Goal: Task Accomplishment & Management: Manage account settings

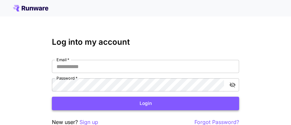
type input "**********"
click at [151, 103] on button "Login" at bounding box center [145, 103] width 187 height 13
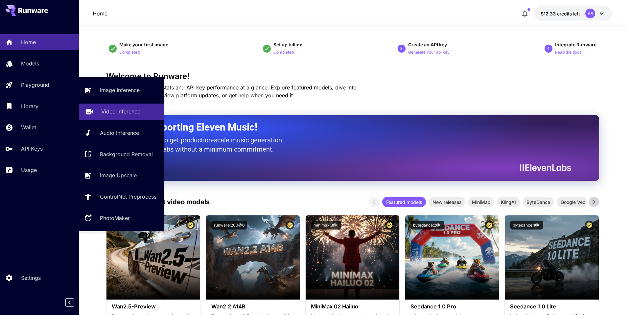
click at [95, 110] on link "Video Inference" at bounding box center [121, 111] width 85 height 16
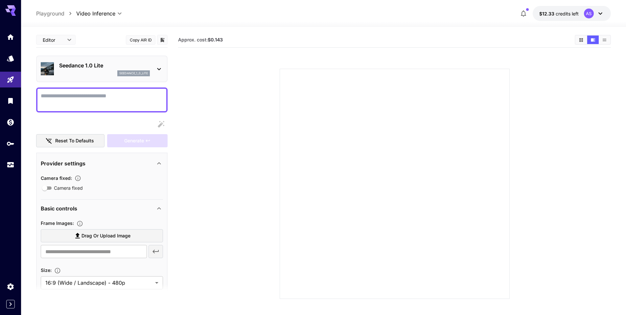
click at [150, 68] on div "Seedance 1.0 Lite seedance_1_0_lite" at bounding box center [102, 69] width 122 height 20
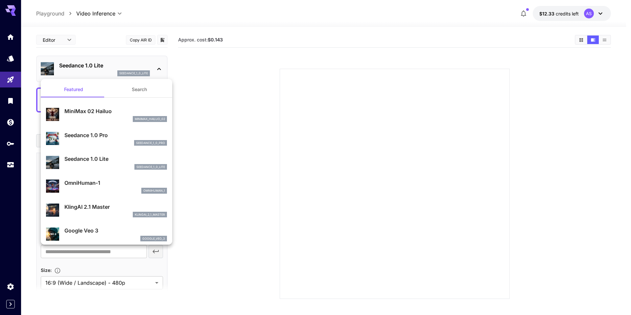
click at [116, 116] on p "Seedance 1.0 Pro" at bounding box center [115, 135] width 102 height 8
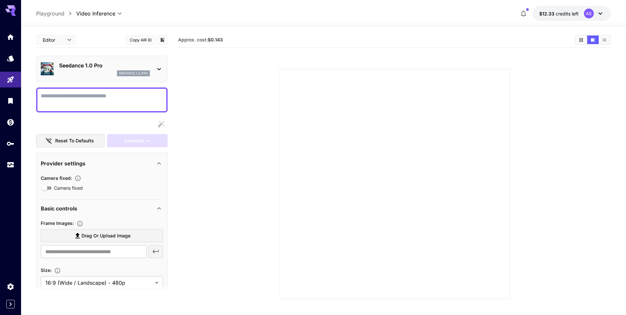
click at [102, 103] on textarea "Camera fixed" at bounding box center [102, 100] width 122 height 16
click at [124, 116] on span "Drag or upload image" at bounding box center [105, 236] width 49 height 8
click at [0, 0] on input "Drag or upload image" at bounding box center [0, 0] width 0 height 0
click at [122, 99] on textarea "Camera fixed" at bounding box center [102, 100] width 122 height 16
type input "**********"
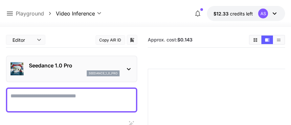
paste textarea "**********"
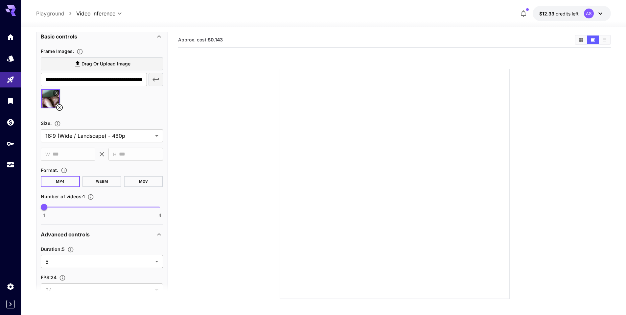
scroll to position [143, 0]
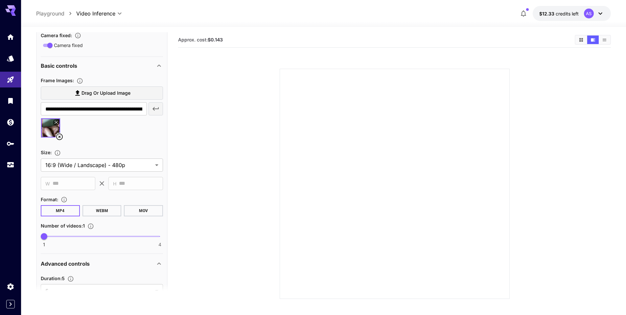
type textarea "**********"
click at [67, 116] on button "MP4" at bounding box center [60, 210] width 39 height 11
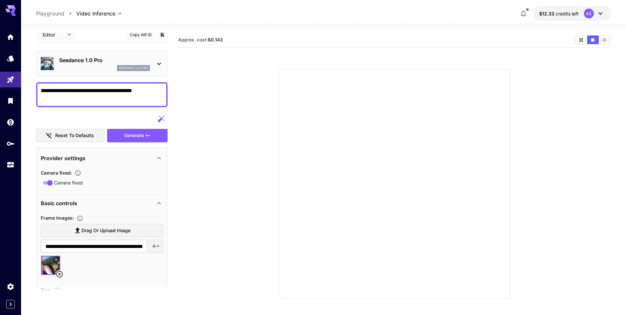
scroll to position [0, 0]
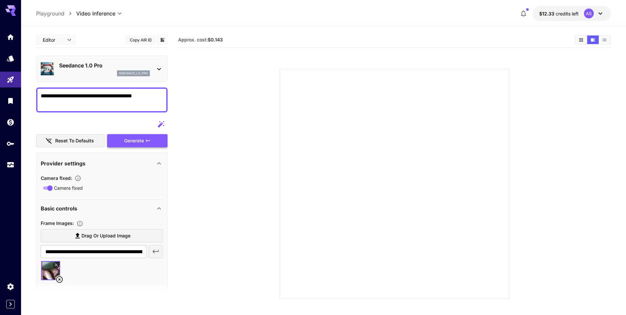
click at [132, 116] on div "Generate" at bounding box center [137, 140] width 60 height 13
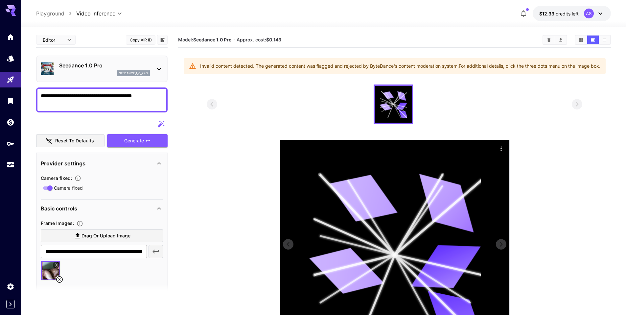
click at [296, 116] on icon "Actions" at bounding box center [501, 148] width 7 height 7
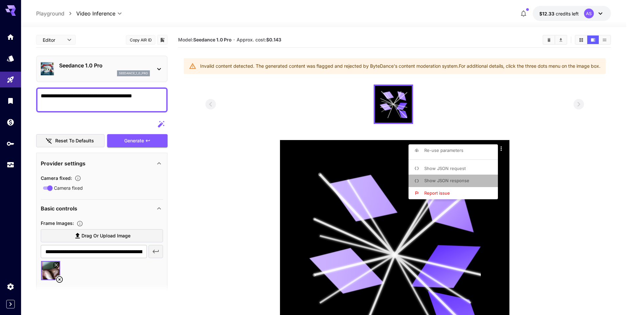
click at [296, 116] on li "Show JSON response" at bounding box center [454, 180] width 93 height 12
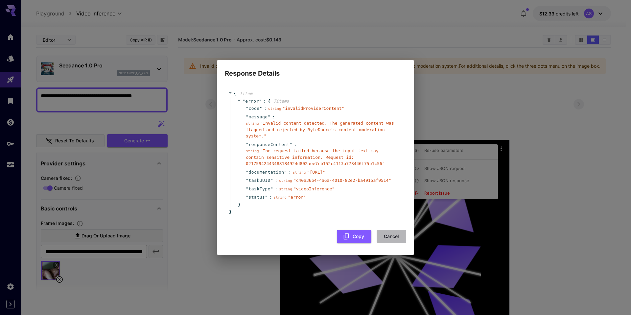
click at [296, 116] on button "Cancel" at bounding box center [391, 236] width 30 height 13
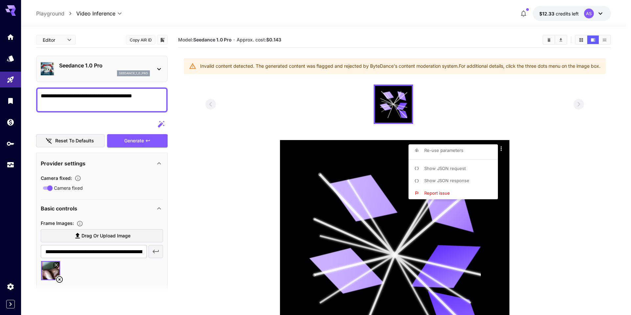
drag, startPoint x: 147, startPoint y: 95, endPoint x: 107, endPoint y: 93, distance: 40.8
click at [107, 93] on div at bounding box center [315, 157] width 631 height 315
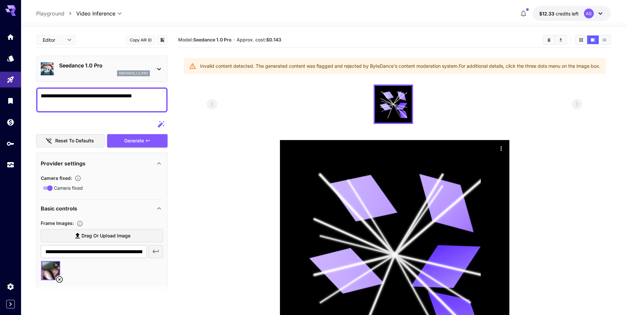
drag, startPoint x: 147, startPoint y: 94, endPoint x: 36, endPoint y: 89, distance: 110.8
click at [36, 89] on div "**********" at bounding box center [101, 99] width 131 height 25
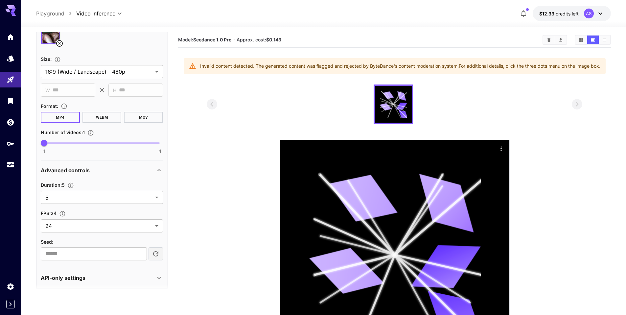
scroll to position [241, 0]
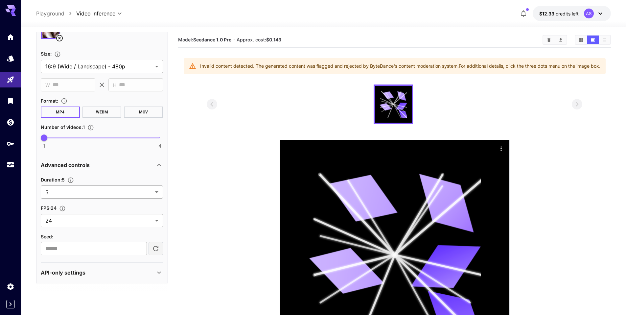
type textarea "**********"
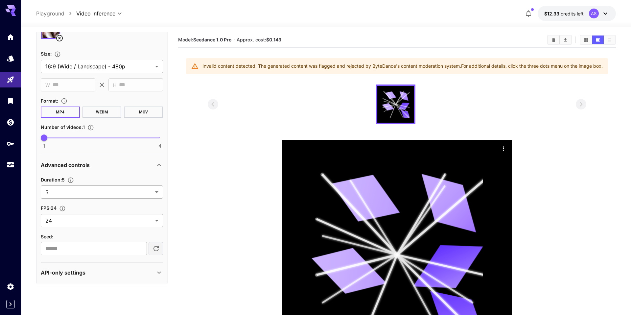
click at [154, 116] on body "**********" at bounding box center [315, 194] width 631 height 389
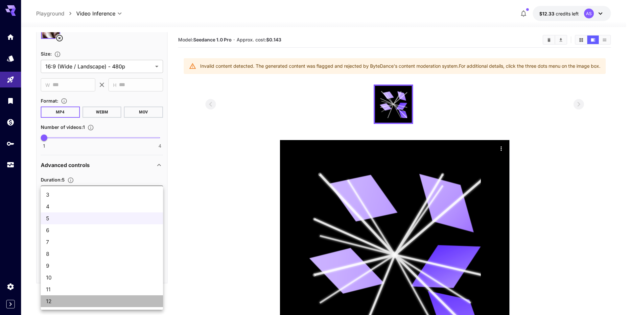
click at [71, 116] on span "12" at bounding box center [102, 301] width 112 height 8
type input "**"
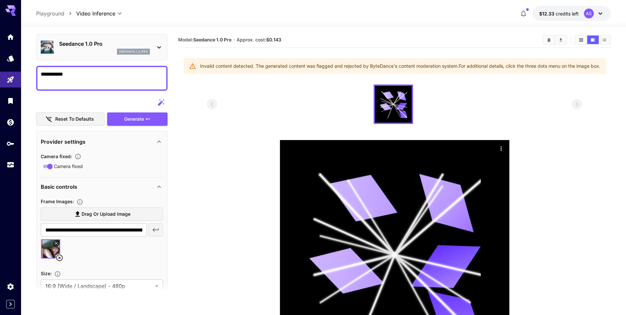
scroll to position [0, 0]
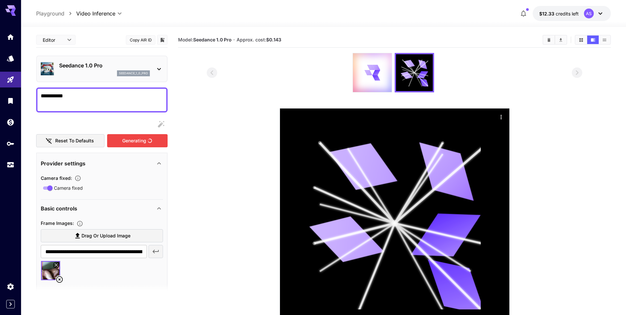
click at [137, 116] on div "Generating" at bounding box center [137, 140] width 60 height 13
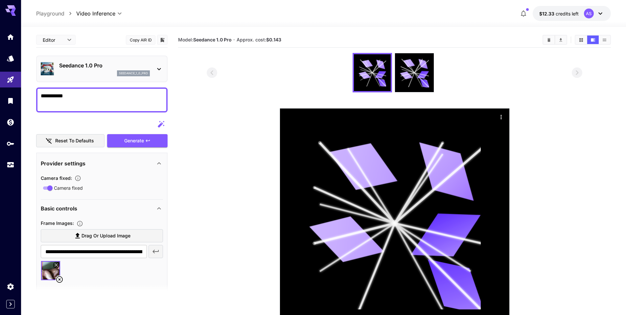
click at [155, 116] on icon "button" at bounding box center [156, 251] width 8 height 8
click at [56, 116] on icon at bounding box center [56, 265] width 4 height 4
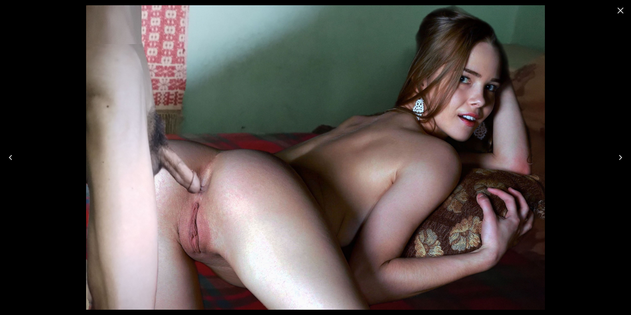
click at [14, 116] on icon "Previous" at bounding box center [10, 157] width 11 height 11
click at [296, 13] on icon "Close" at bounding box center [620, 10] width 11 height 11
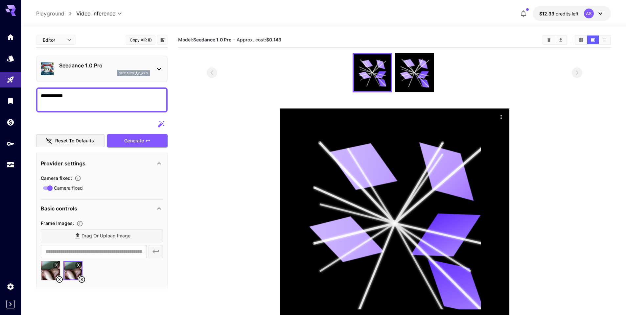
click at [81, 116] on icon at bounding box center [82, 279] width 8 height 8
click at [296, 74] on icon at bounding box center [379, 74] width 14 height 3
click at [296, 116] on icon "Actions" at bounding box center [501, 117] width 7 height 7
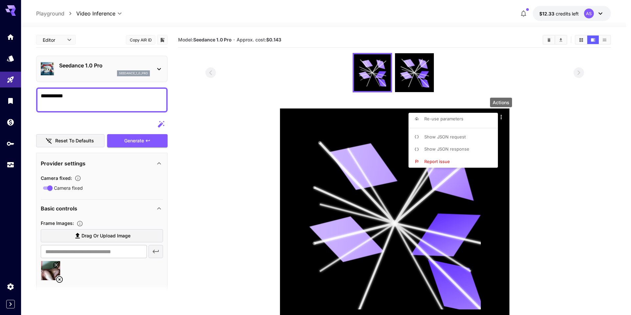
click at [296, 116] on span "Show JSON response" at bounding box center [446, 148] width 45 height 5
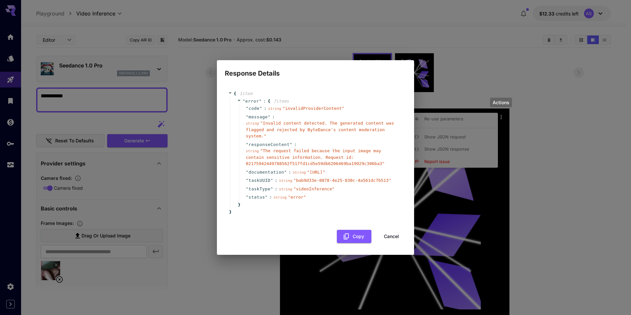
click at [296, 116] on button "Cancel" at bounding box center [391, 236] width 30 height 13
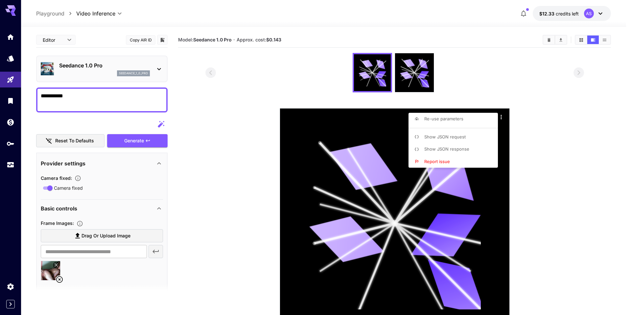
click at [296, 14] on div at bounding box center [315, 157] width 631 height 315
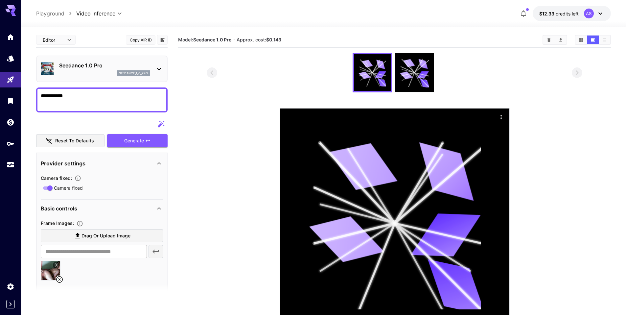
click at [296, 13] on div "AS" at bounding box center [589, 14] width 10 height 10
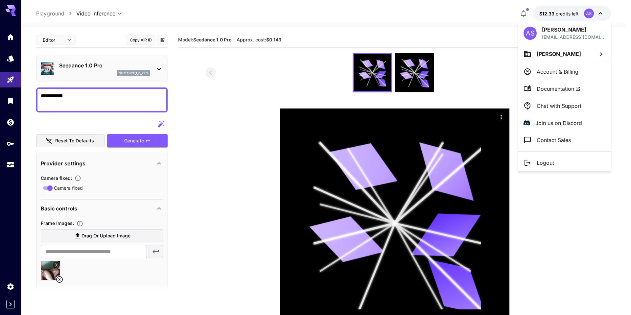
click at [60, 116] on div at bounding box center [315, 157] width 631 height 315
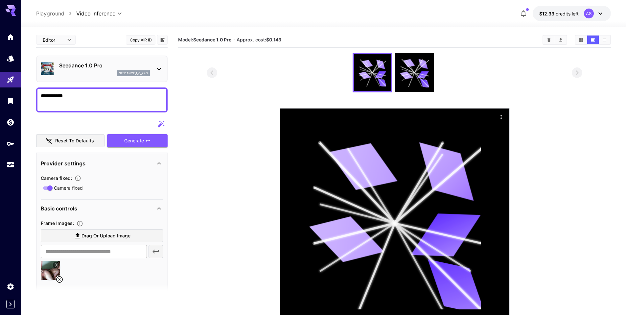
click at [58, 116] on icon at bounding box center [60, 279] width 8 height 8
click at [296, 15] on div "AS" at bounding box center [589, 14] width 10 height 10
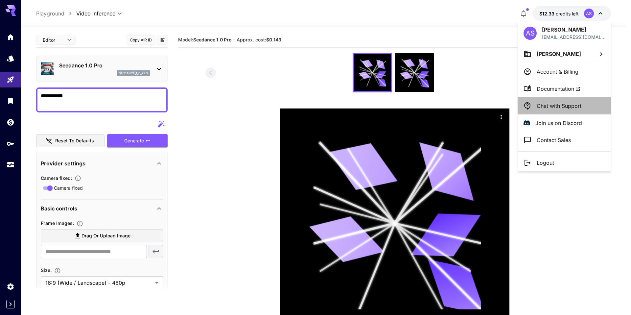
click at [296, 105] on li "Chat with Support" at bounding box center [563, 105] width 93 height 17
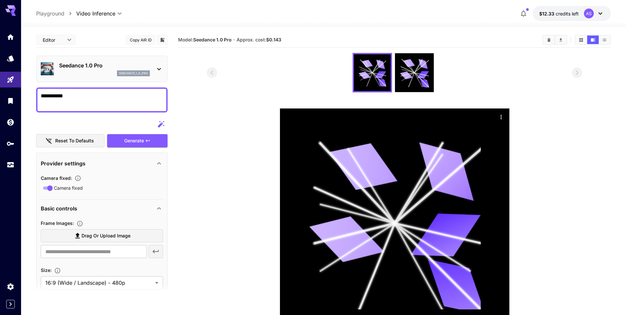
click at [134, 93] on textarea "**********" at bounding box center [102, 100] width 122 height 16
type textarea "*"
click at [296, 15] on icon at bounding box center [600, 14] width 8 height 8
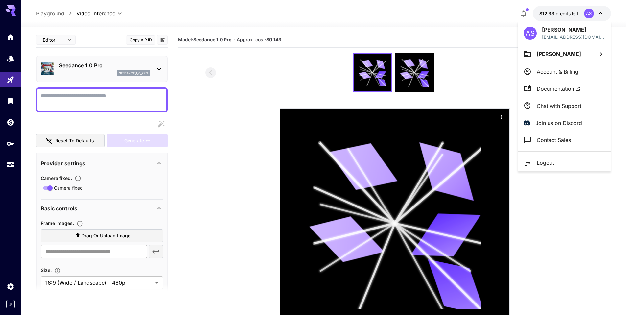
click at [296, 73] on div at bounding box center [315, 157] width 631 height 315
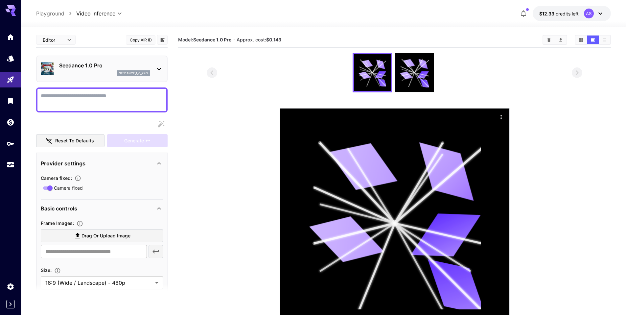
click at [296, 61] on div at bounding box center [394, 72] width 375 height 39
click at [109, 66] on p "Seedance 1.0 Pro" at bounding box center [104, 65] width 91 height 8
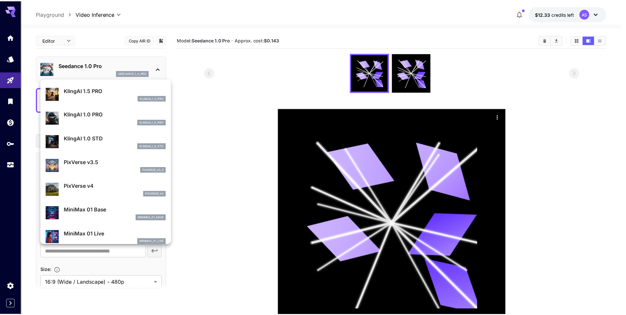
scroll to position [439, 0]
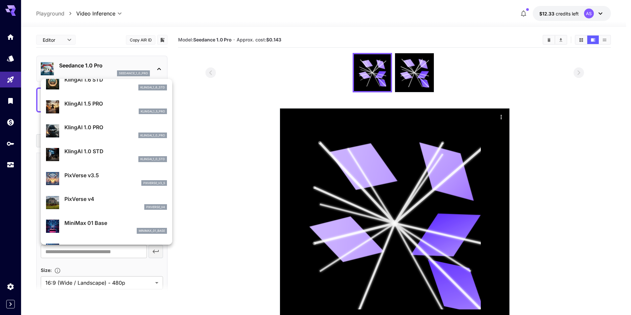
click at [198, 116] on div at bounding box center [315, 157] width 631 height 315
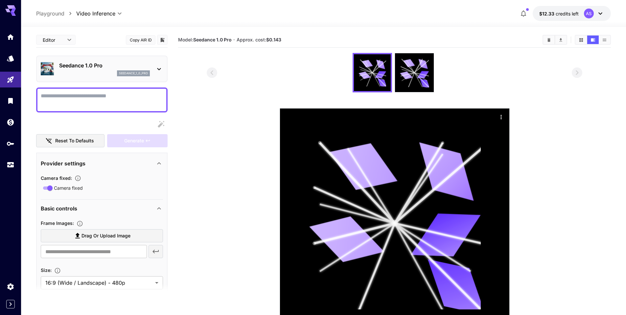
click at [296, 14] on div "AS" at bounding box center [594, 14] width 20 height 10
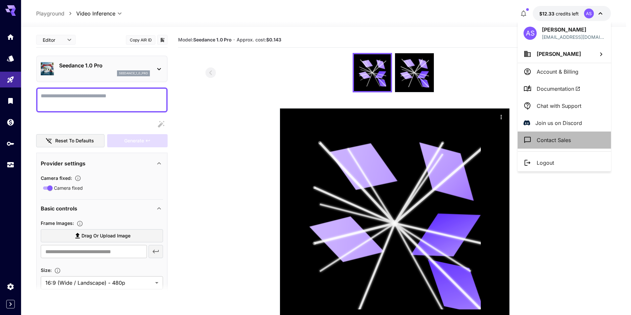
click at [296, 116] on li "Contact Sales" at bounding box center [563, 139] width 93 height 17
click at [296, 72] on li "Account & Billing" at bounding box center [563, 71] width 93 height 17
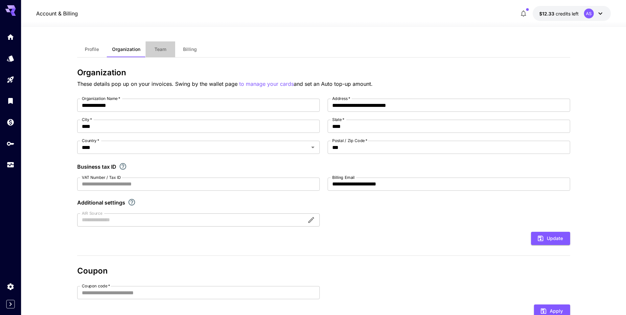
click at [153, 47] on button "Team" at bounding box center [160, 49] width 30 height 16
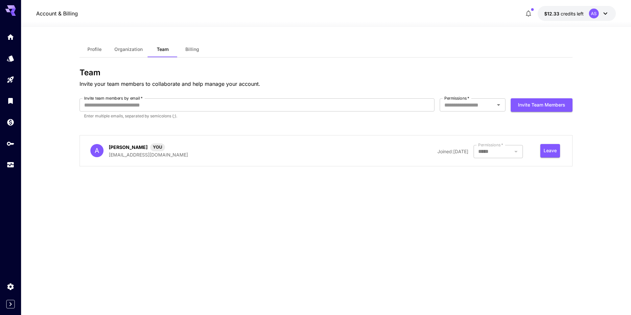
click at [195, 51] on span "Billing" at bounding box center [192, 49] width 14 height 6
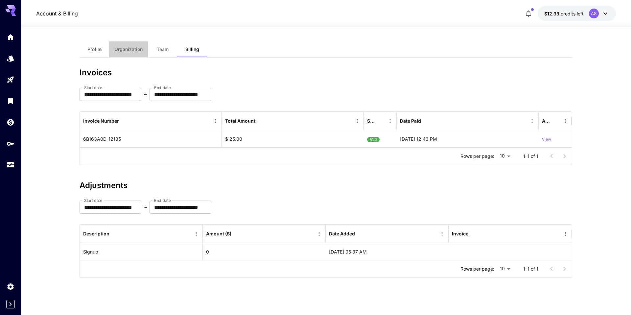
click at [127, 52] on span "Organization" at bounding box center [128, 49] width 28 height 6
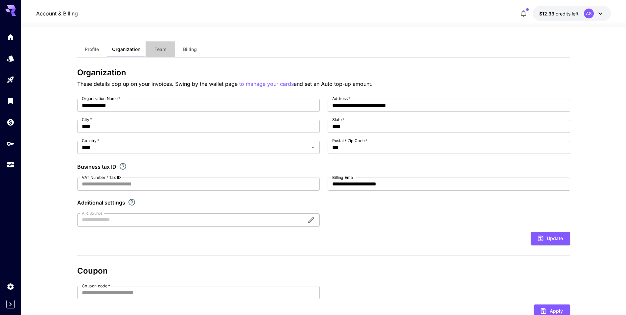
click at [156, 51] on span "Team" at bounding box center [160, 49] width 12 height 6
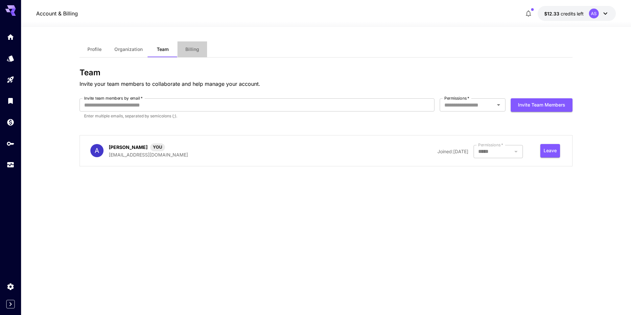
click at [190, 49] on span "Billing" at bounding box center [192, 49] width 14 height 6
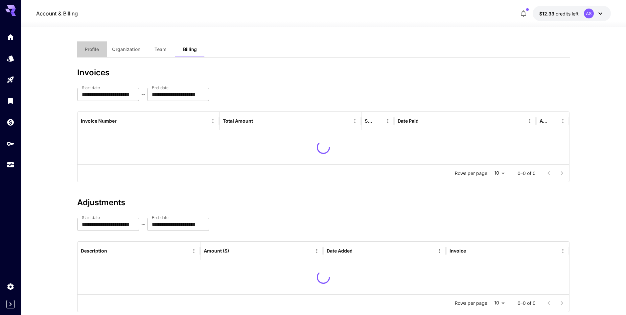
click at [88, 51] on span "Profile" at bounding box center [92, 49] width 14 height 6
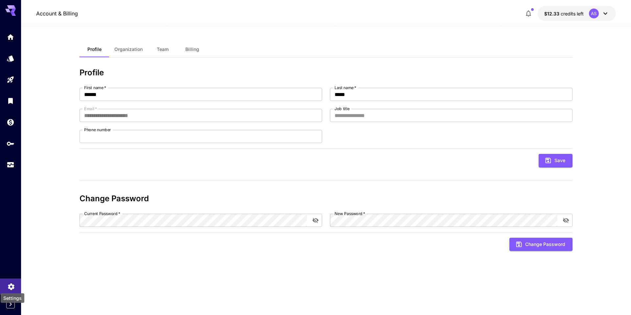
click at [13, 116] on icon "Settings" at bounding box center [11, 284] width 6 height 7
click at [12, 116] on icon "Settings" at bounding box center [11, 286] width 8 height 8
click at [12, 116] on icon "Settings" at bounding box center [11, 284] width 6 height 7
click at [296, 14] on icon at bounding box center [605, 14] width 8 height 8
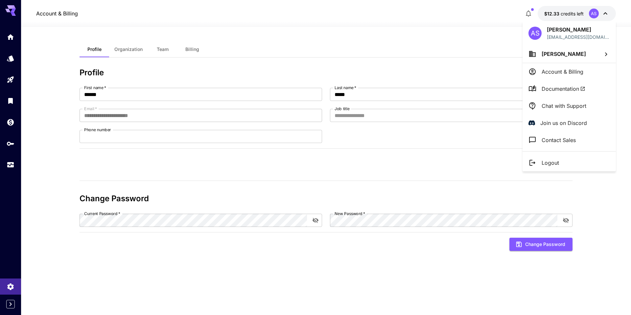
click at [296, 105] on li "Chat with Support" at bounding box center [568, 105] width 93 height 17
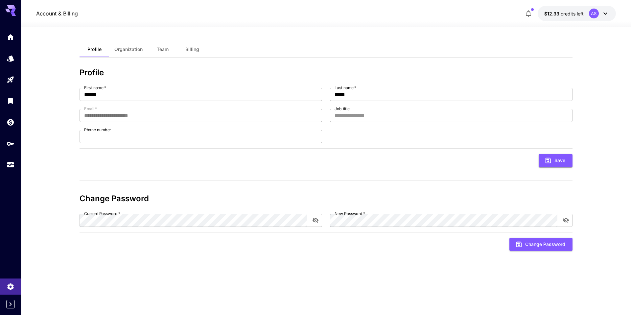
click at [296, 13] on button "$12.33 credits left AS" at bounding box center [576, 13] width 78 height 15
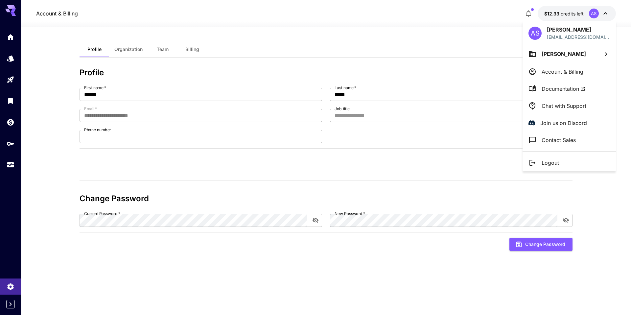
click at [296, 116] on li "Logout" at bounding box center [568, 162] width 93 height 17
